Goal: Navigation & Orientation: Find specific page/section

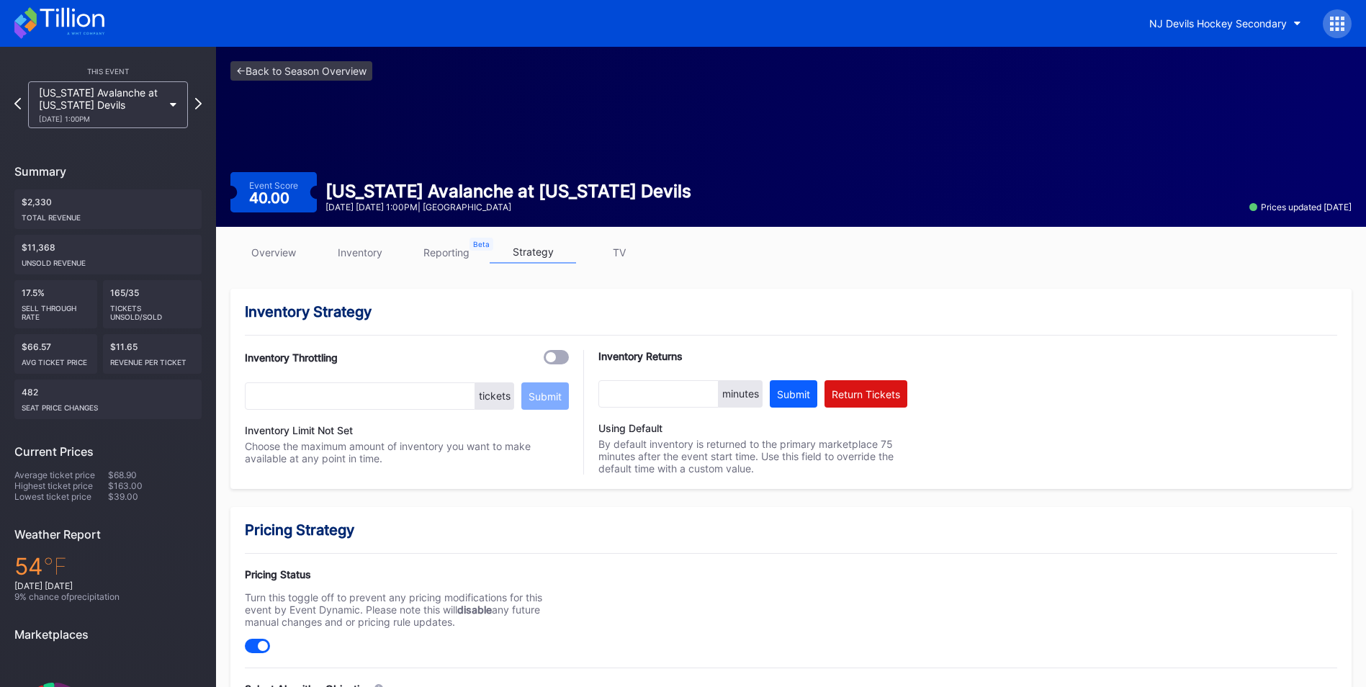
scroll to position [503, 0]
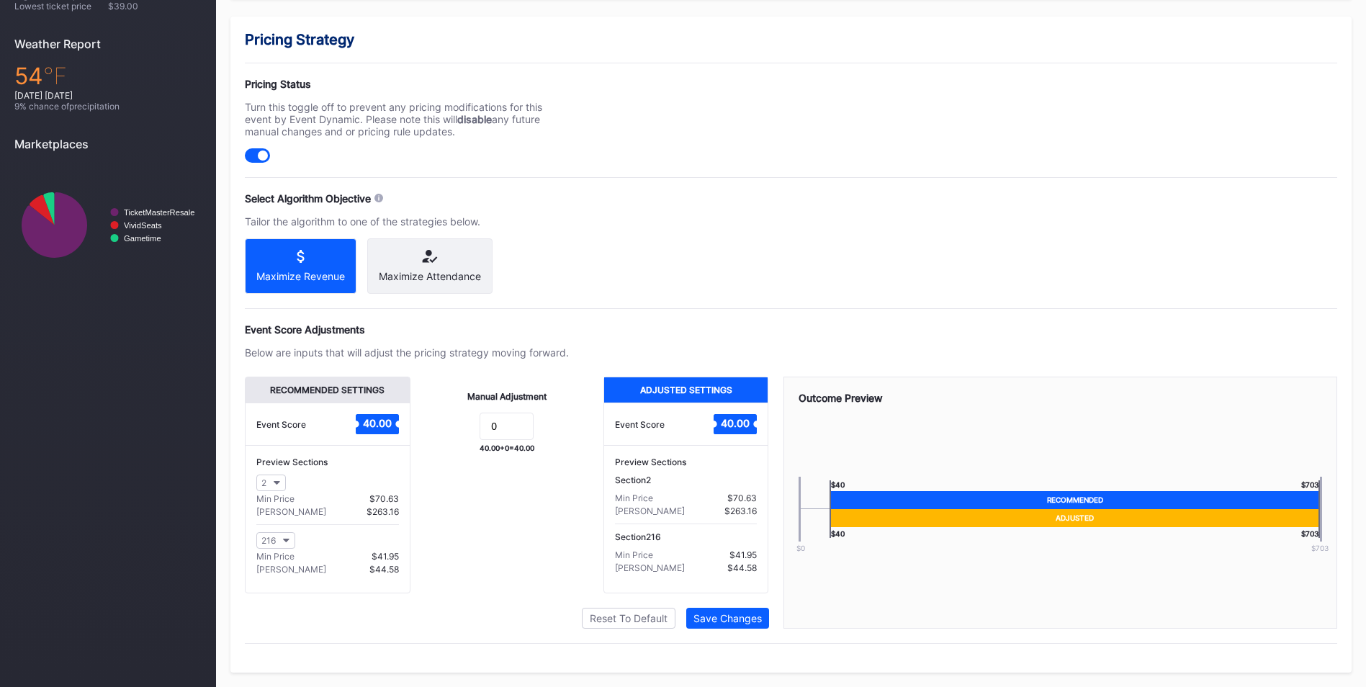
click at [760, 183] on div "Pricing Strategy Pricing Status Turn this toggle off to prevent any pricing mod…" at bounding box center [790, 345] width 1121 height 656
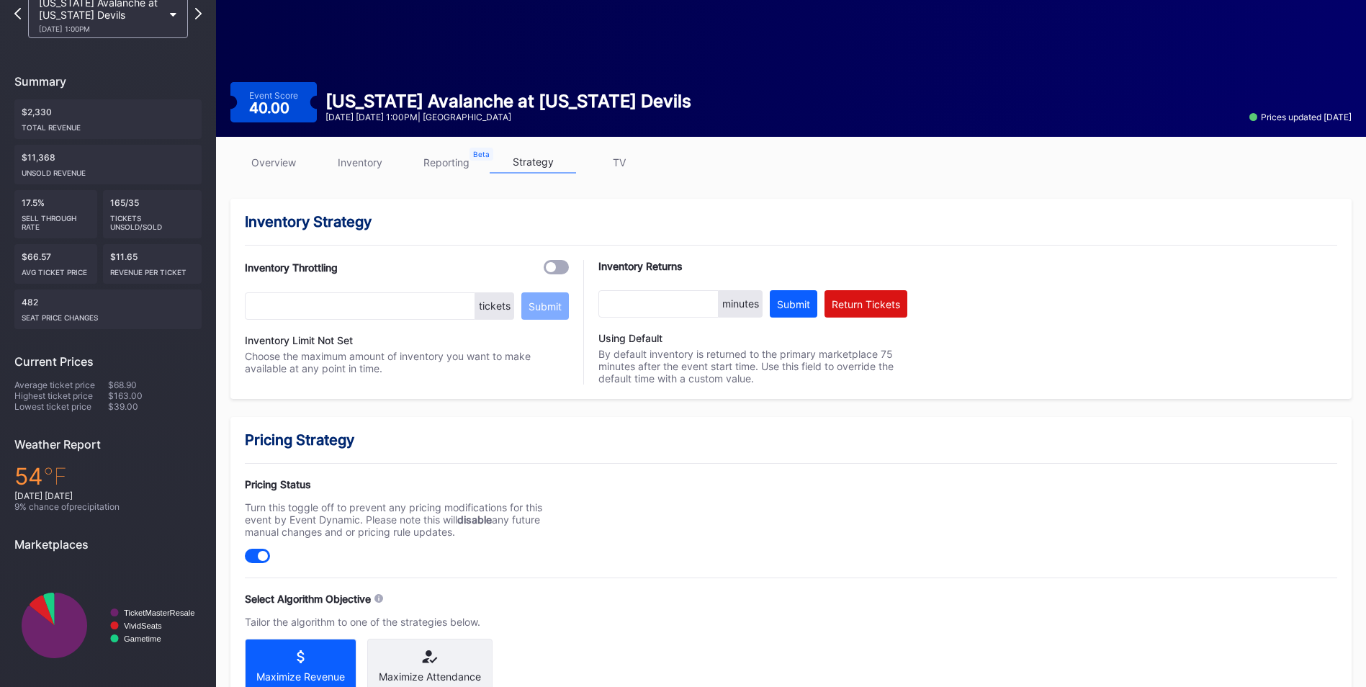
scroll to position [0, 0]
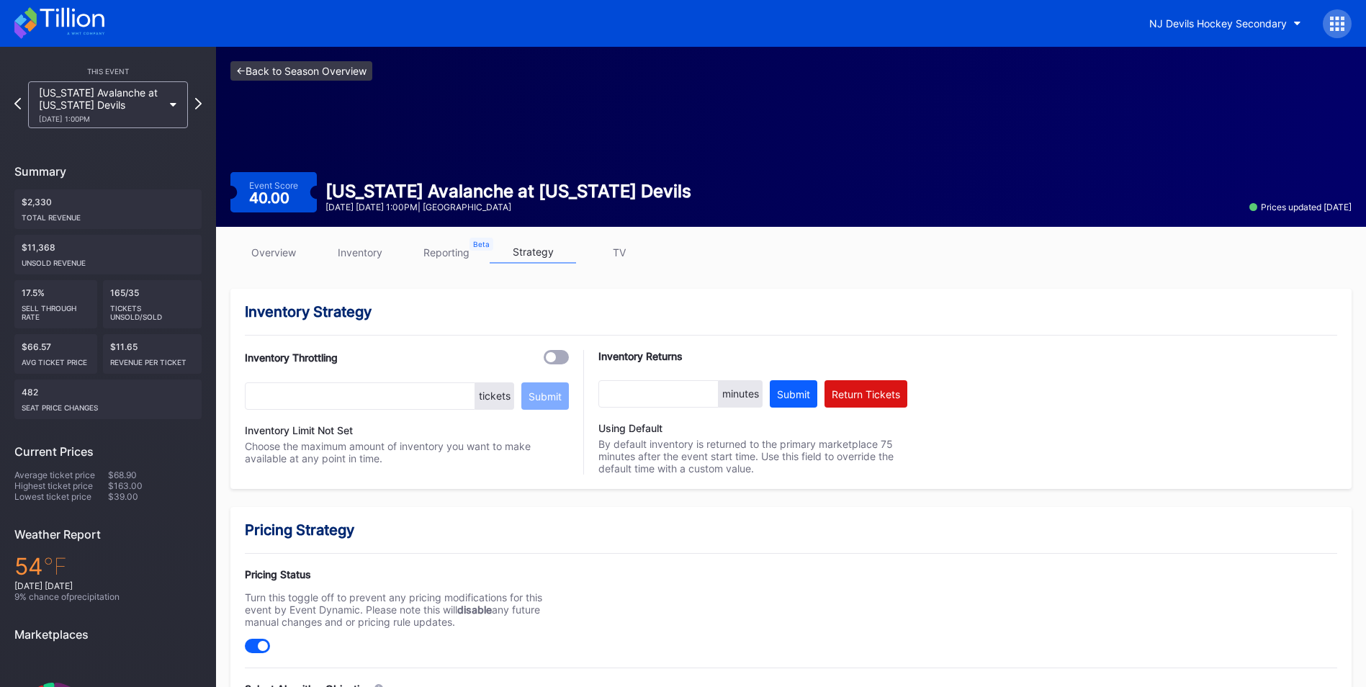
click at [289, 72] on link "<- Back to Season Overview" at bounding box center [301, 70] width 142 height 19
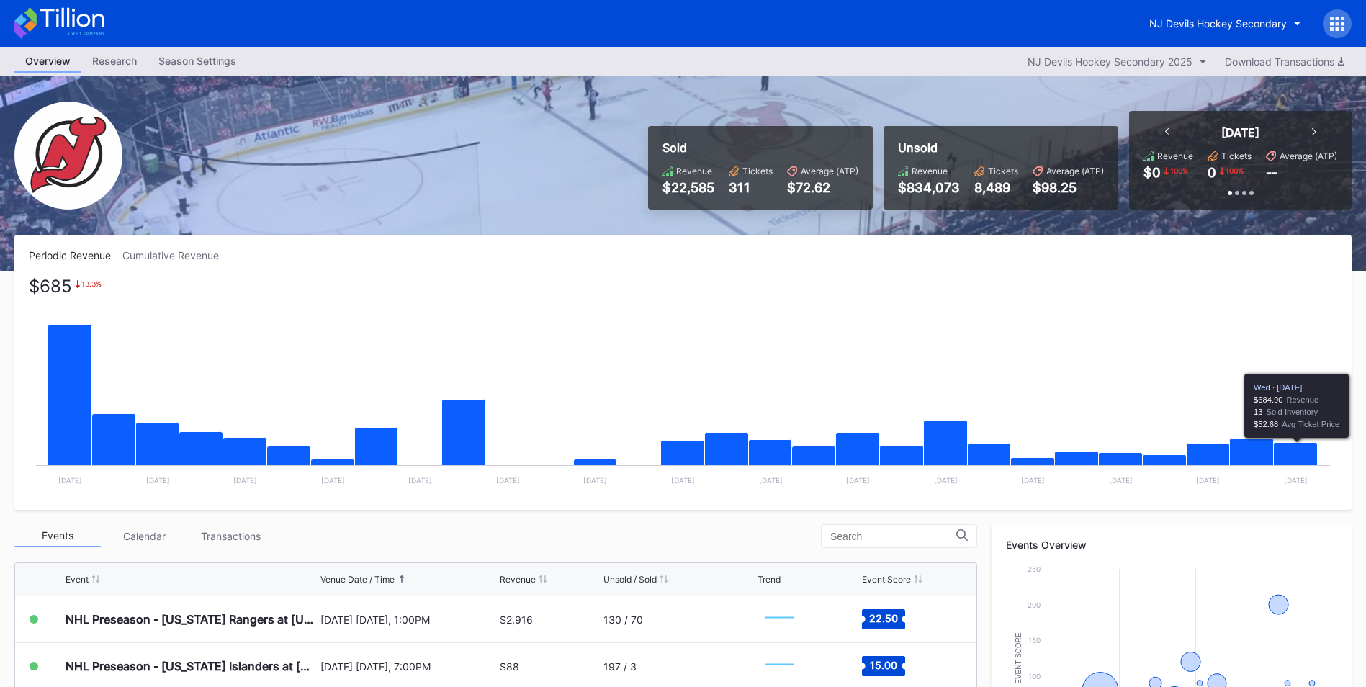
click at [1310, 452] on icon "Chart title" at bounding box center [1296, 455] width 44 height 24
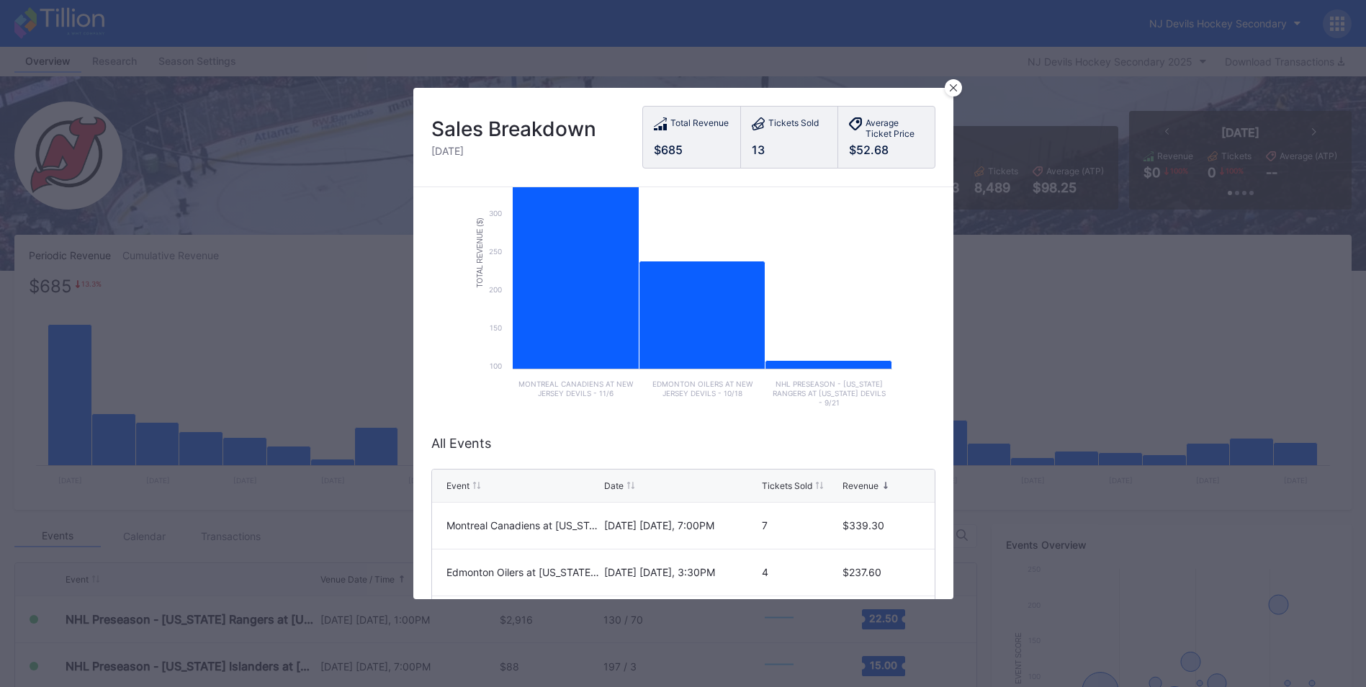
scroll to position [175, 0]
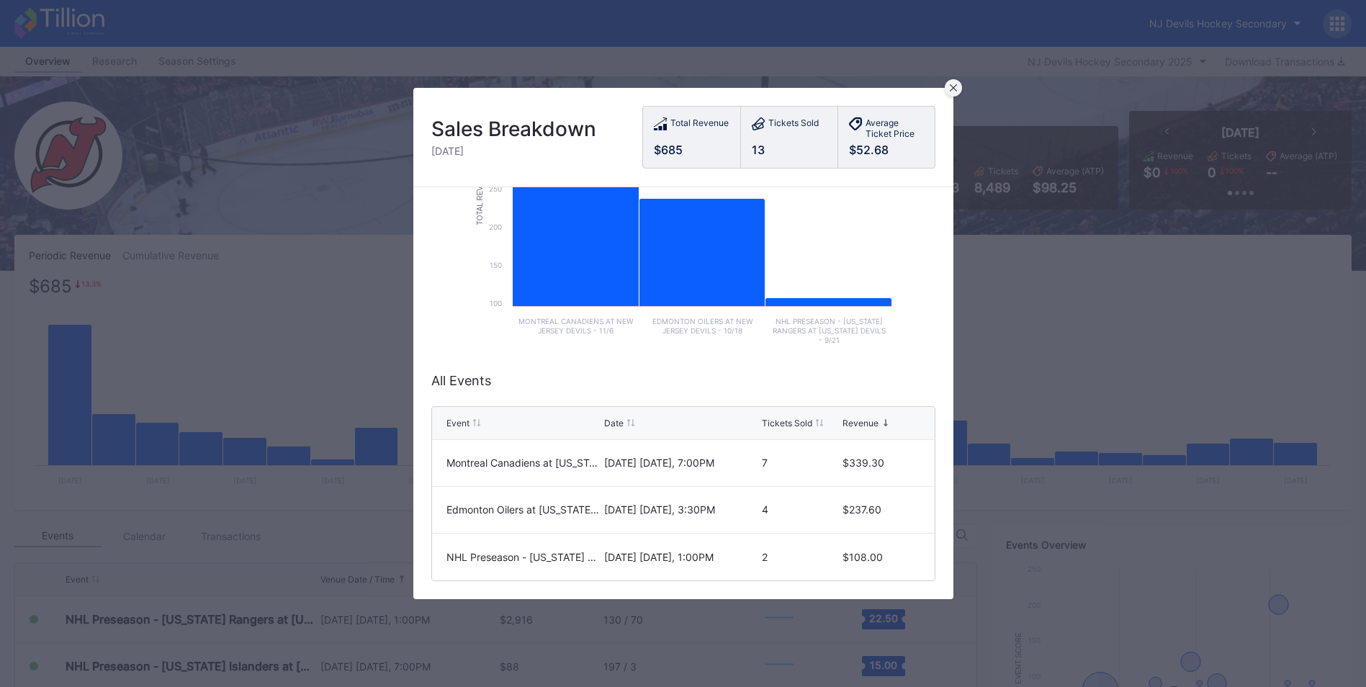
click at [953, 91] on div at bounding box center [953, 87] width 17 height 17
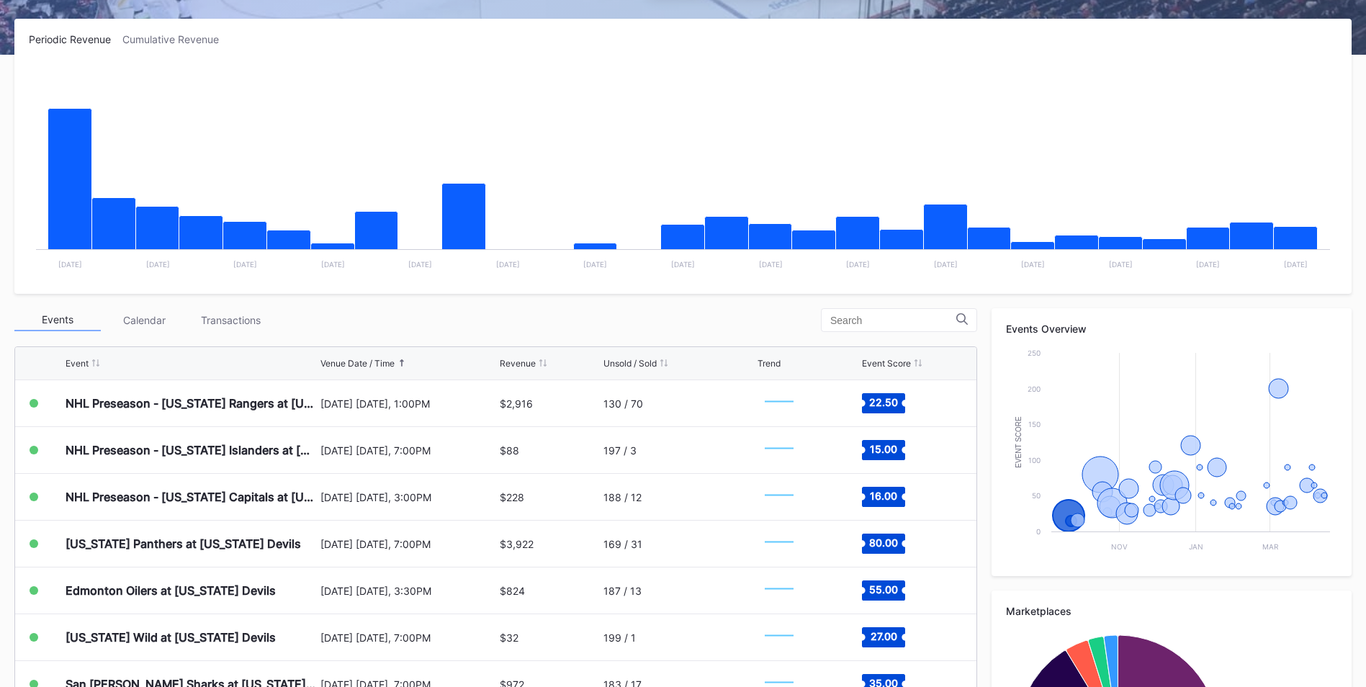
scroll to position [0, 0]
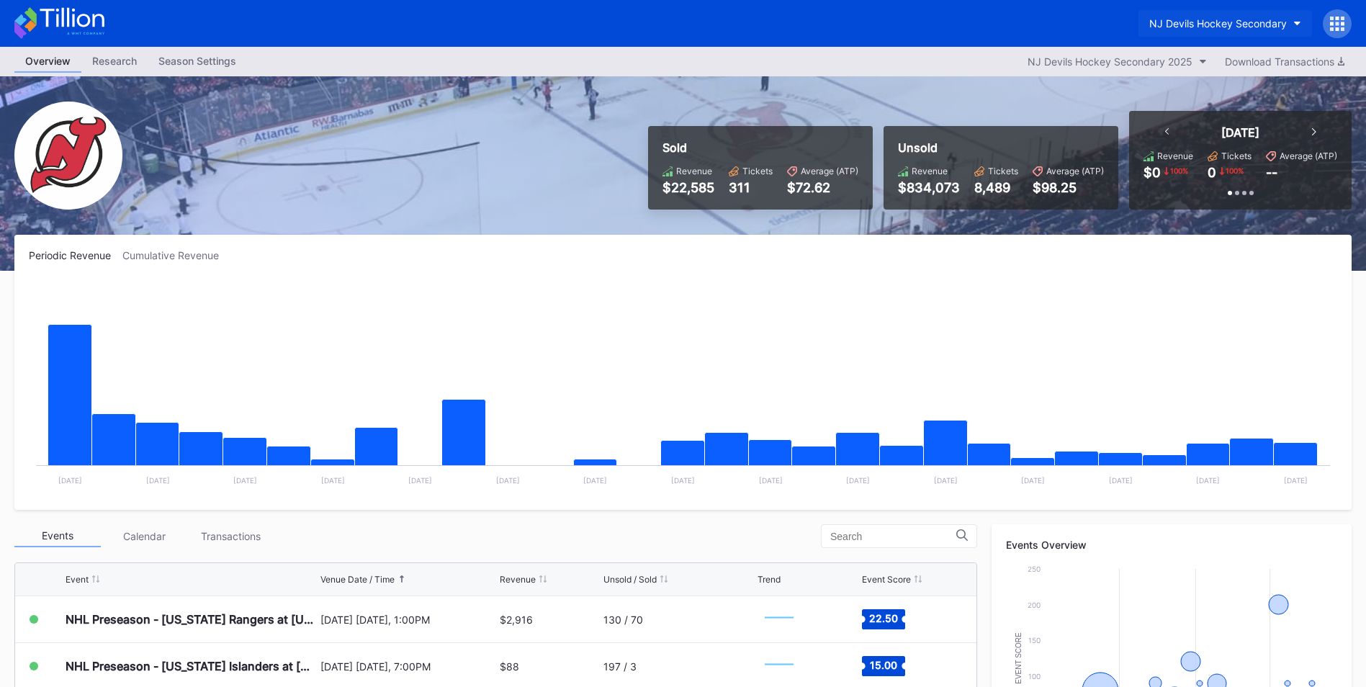
click at [1254, 19] on div "NJ Devils Hockey Secondary" at bounding box center [1218, 23] width 138 height 12
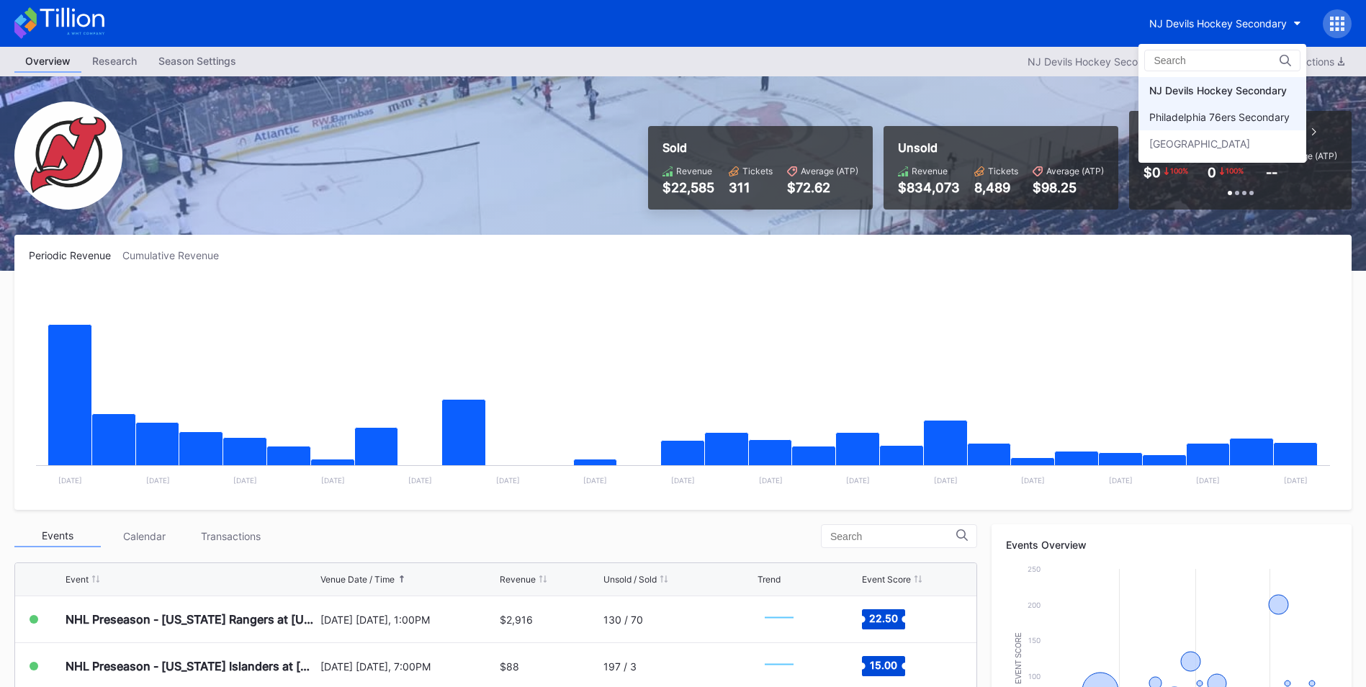
click at [1214, 125] on div "Philadelphia 76ers Secondary" at bounding box center [1223, 117] width 168 height 27
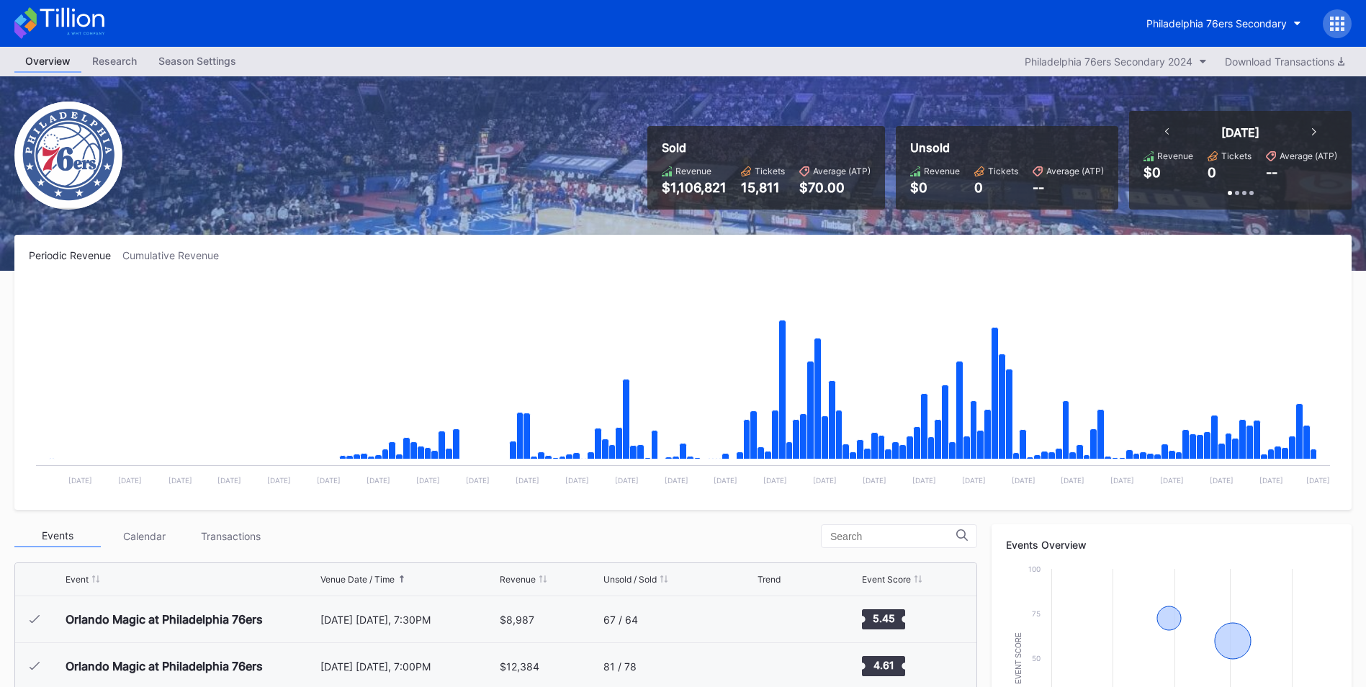
click at [508, 387] on rect "Chart title" at bounding box center [683, 387] width 1308 height 216
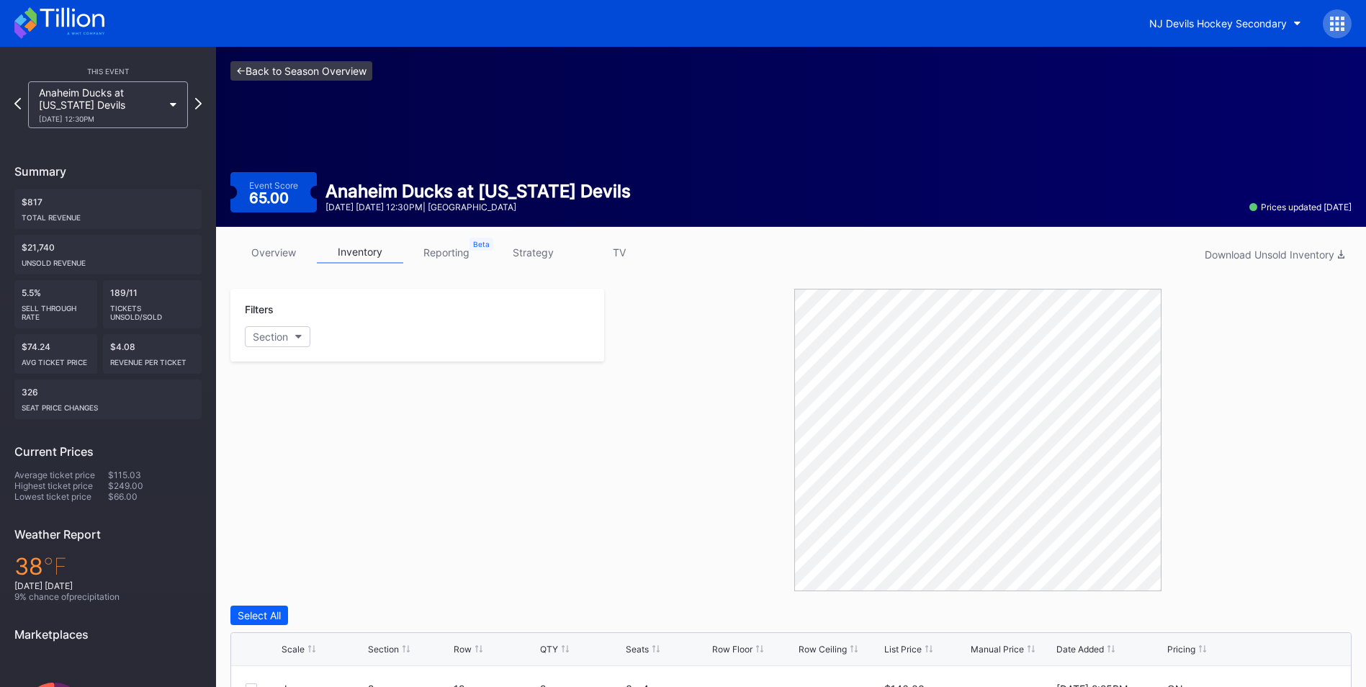
click at [348, 69] on link "<- Back to Season Overview" at bounding box center [301, 70] width 142 height 19
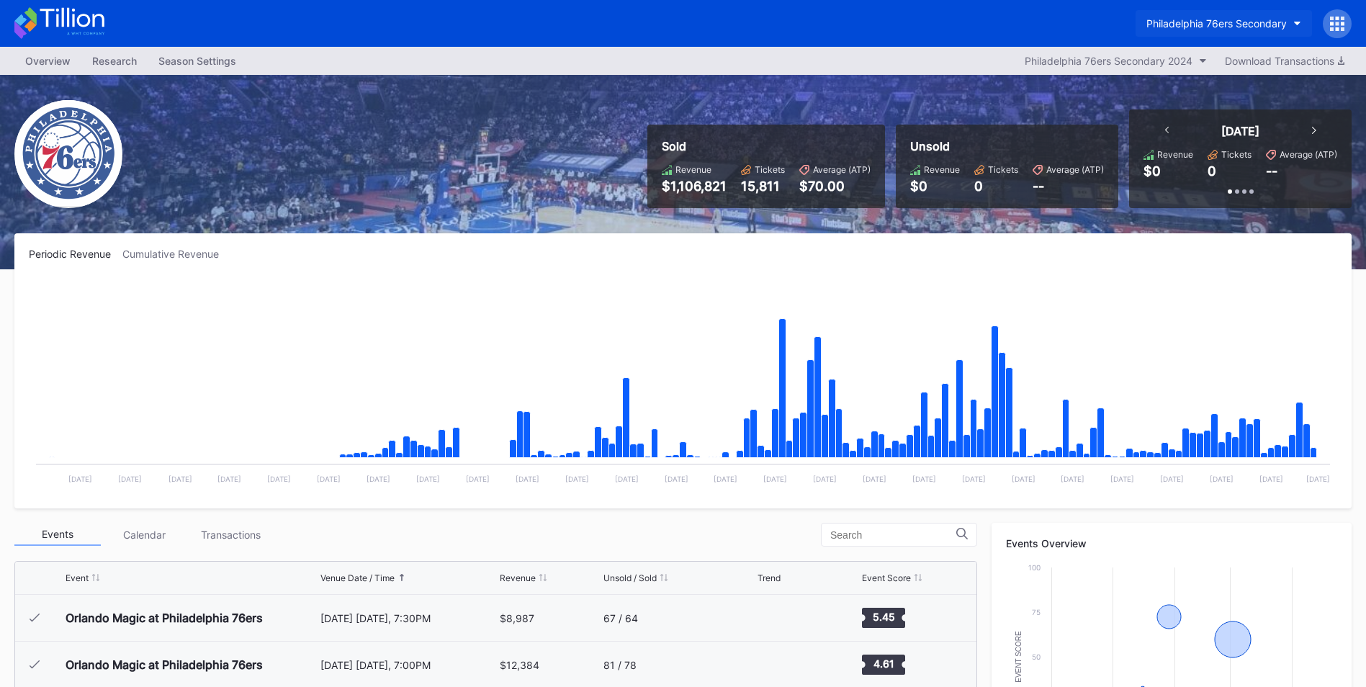
click at [1192, 21] on div "Philadelphia 76ers Secondary" at bounding box center [1216, 23] width 140 height 12
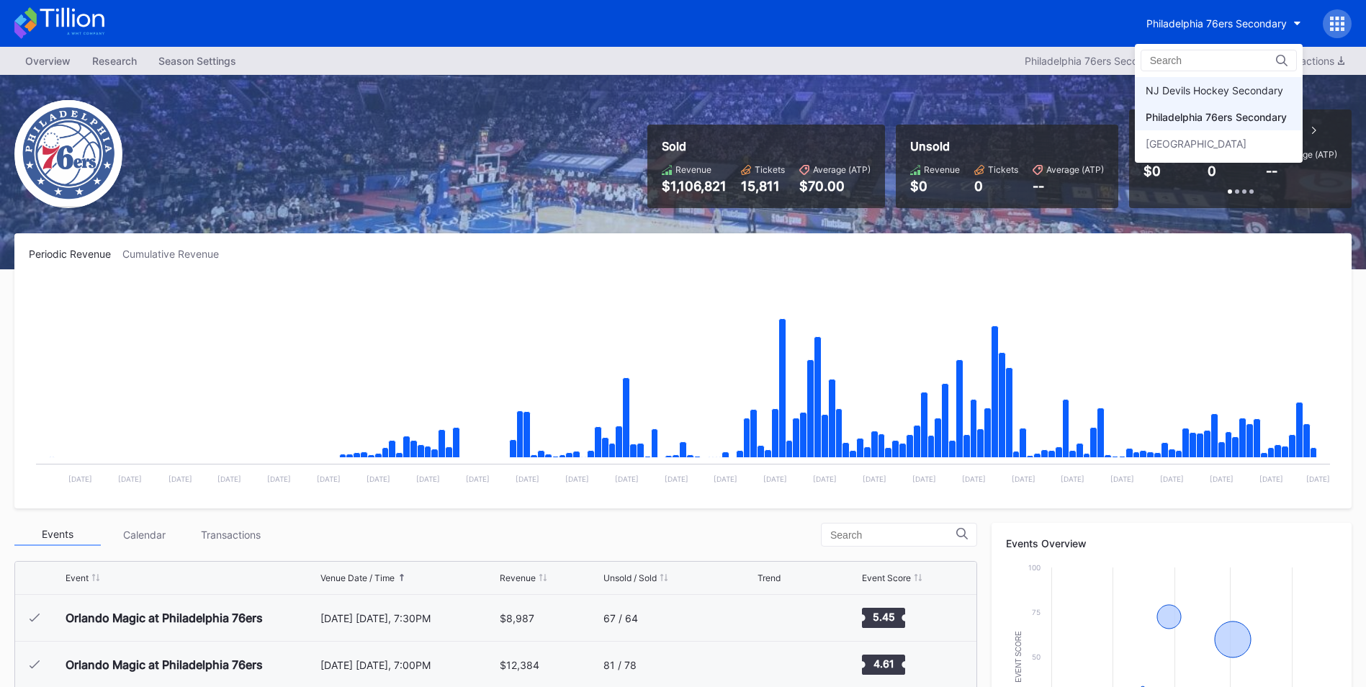
click at [1190, 90] on div "NJ Devils Hockey Secondary" at bounding box center [1215, 90] width 138 height 12
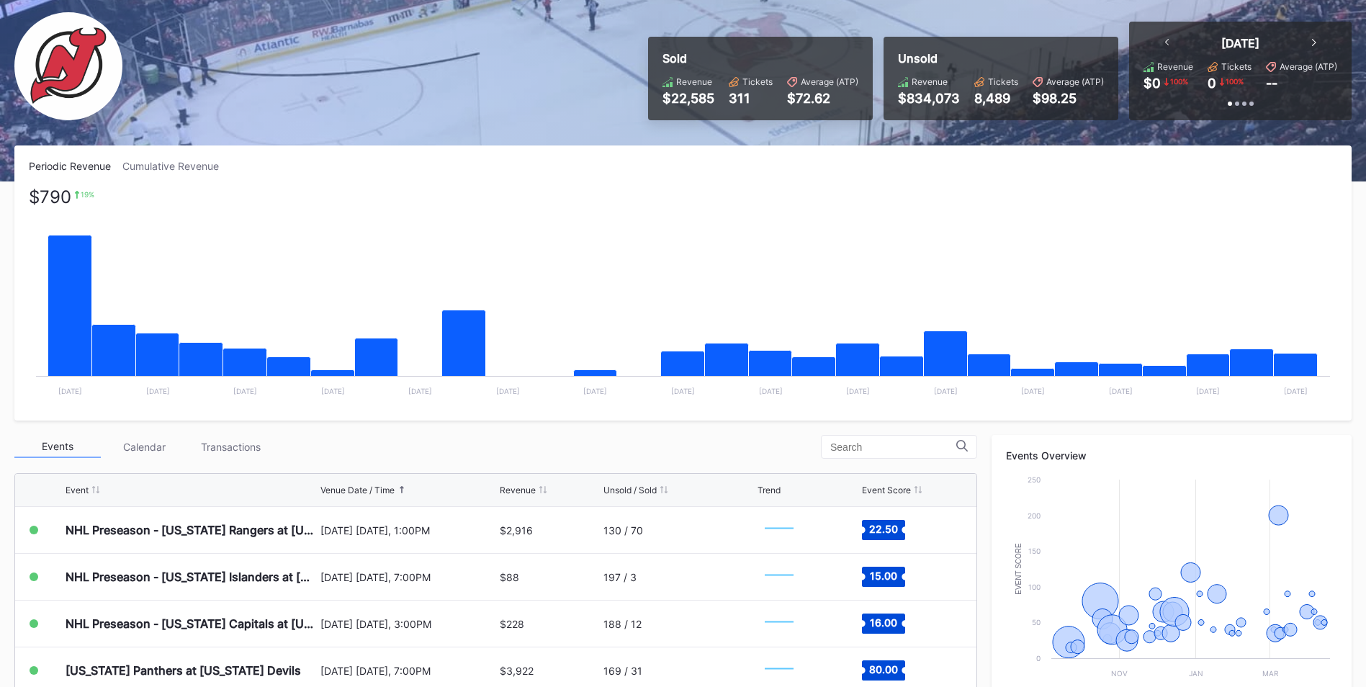
scroll to position [216, 0]
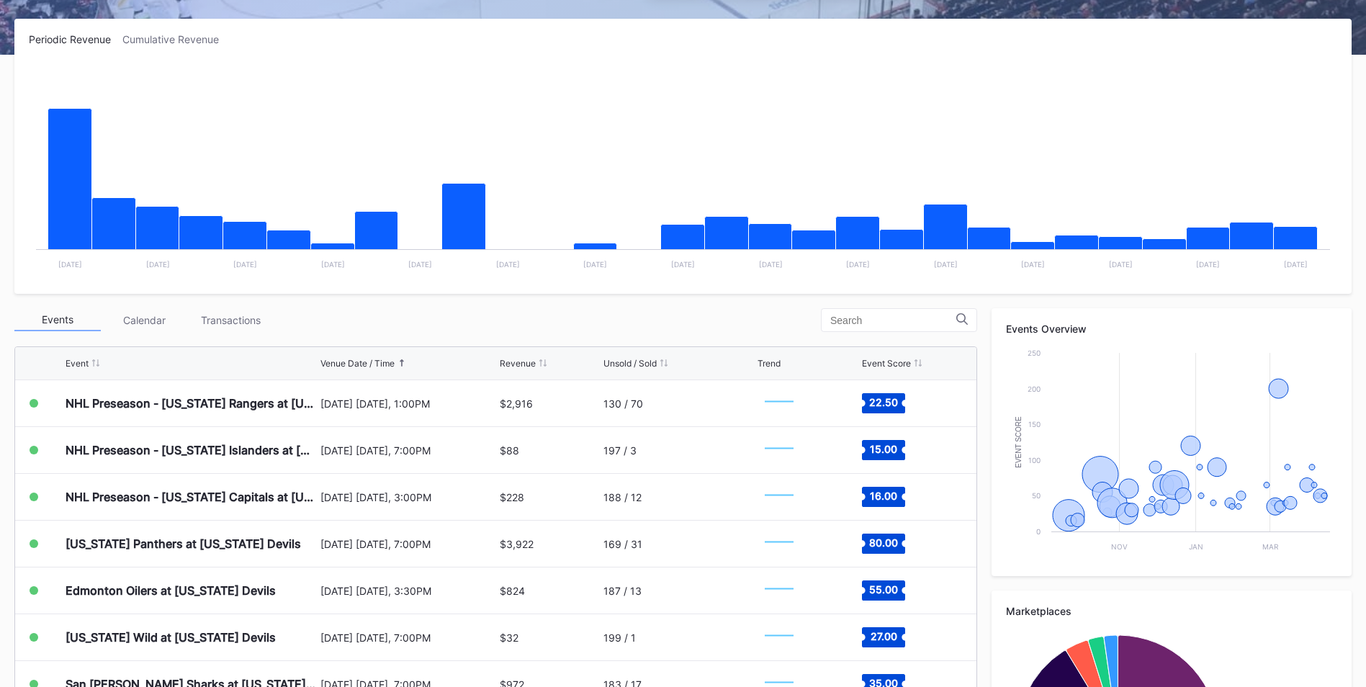
click at [217, 328] on div "Transactions" at bounding box center [230, 320] width 86 height 22
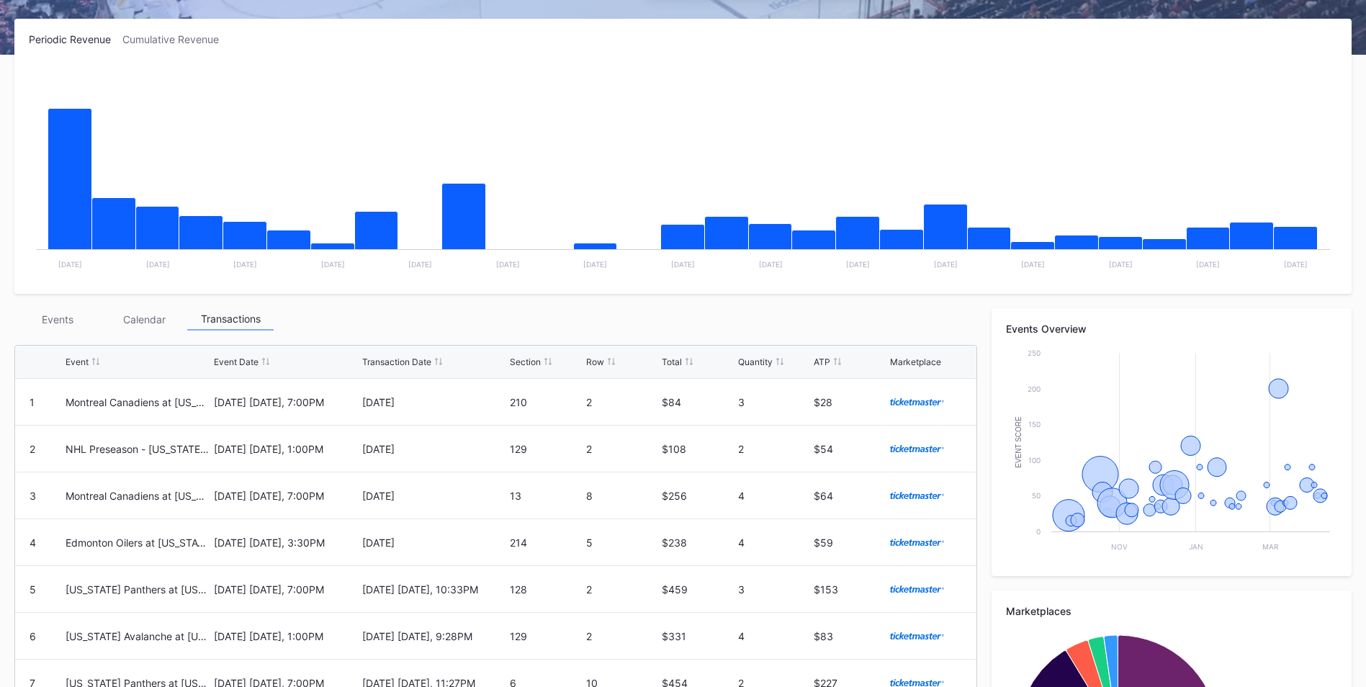
click at [84, 324] on div "Events" at bounding box center [57, 319] width 86 height 22
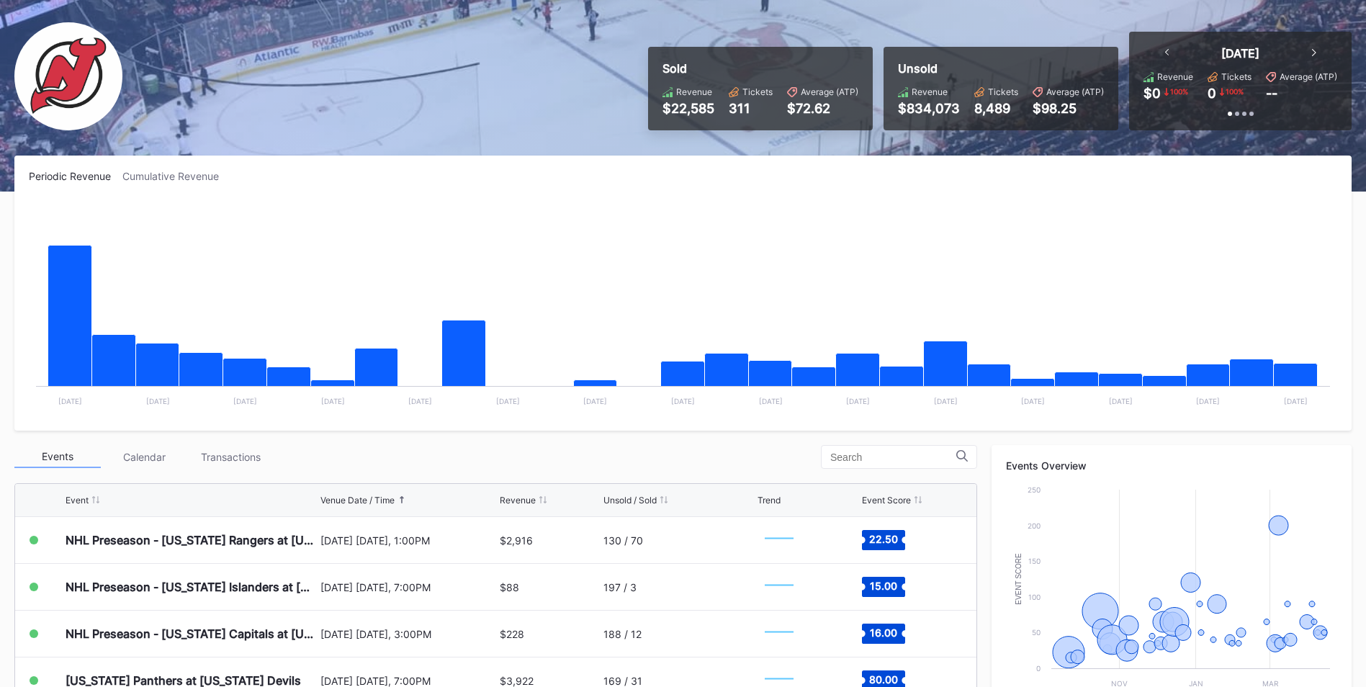
scroll to position [0, 0]
